Goal: Information Seeking & Learning: Learn about a topic

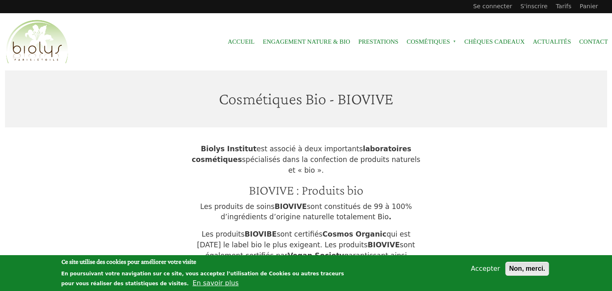
click at [522, 271] on button "Non, merci." at bounding box center [526, 269] width 43 height 14
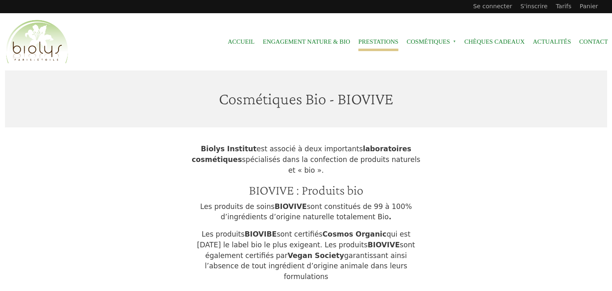
click at [370, 43] on link "Prestations" at bounding box center [378, 42] width 40 height 19
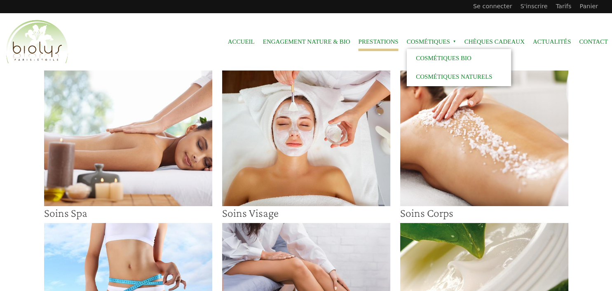
click at [427, 42] on span "Cosmétiques »" at bounding box center [431, 42] width 49 height 19
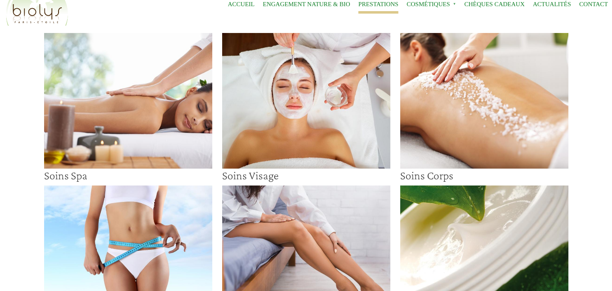
scroll to position [130, 0]
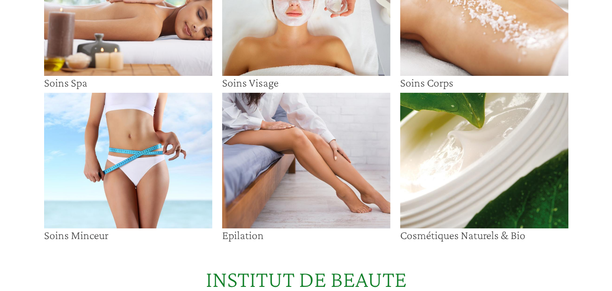
click at [431, 181] on img at bounding box center [484, 161] width 168 height 136
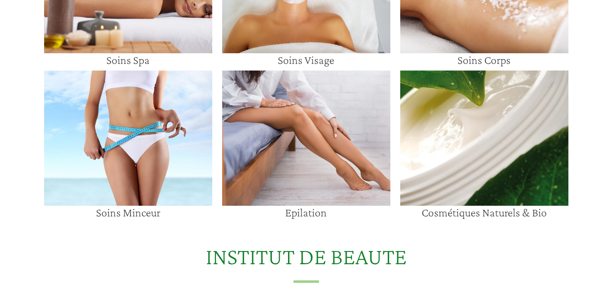
scroll to position [305, 0]
